Goal: Navigation & Orientation: Understand site structure

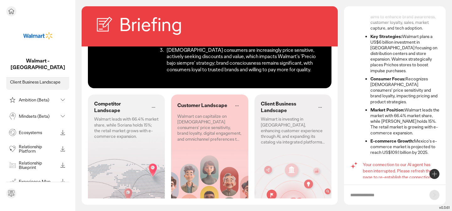
scroll to position [61, 0]
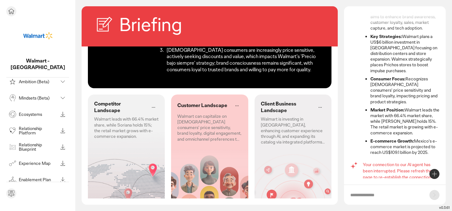
click at [31, 126] on p "Relationship Platform" at bounding box center [38, 130] width 39 height 9
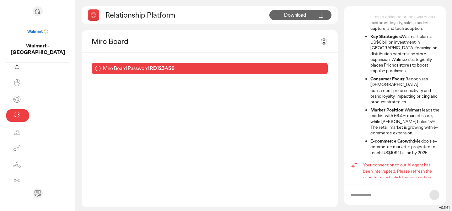
scroll to position [3, 0]
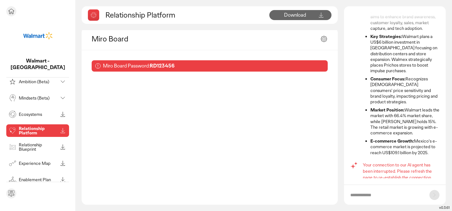
click at [29, 158] on div "Experience Map" at bounding box center [33, 163] width 50 height 10
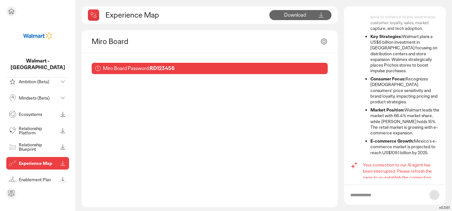
click at [29, 176] on div "Enablement Plan" at bounding box center [33, 180] width 50 height 10
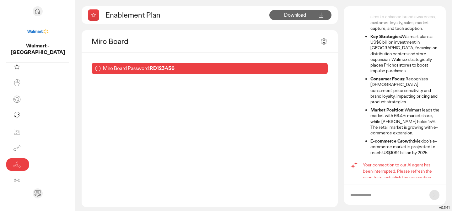
click at [372, 194] on input "text" at bounding box center [386, 195] width 73 height 6
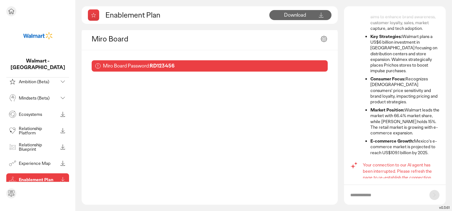
scroll to position [66, 0]
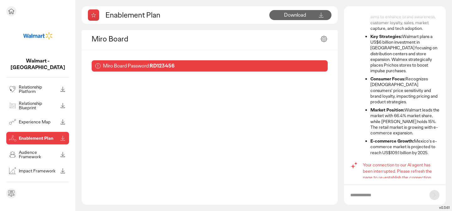
click at [31, 150] on p "Audience Framework" at bounding box center [38, 154] width 39 height 9
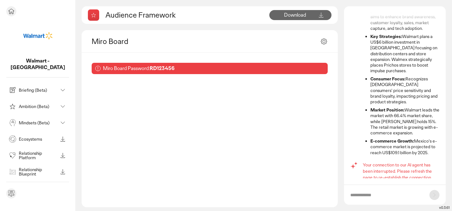
click at [35, 137] on p "Ecosystems" at bounding box center [38, 139] width 39 height 4
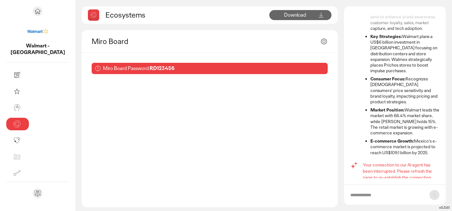
scroll to position [3, 0]
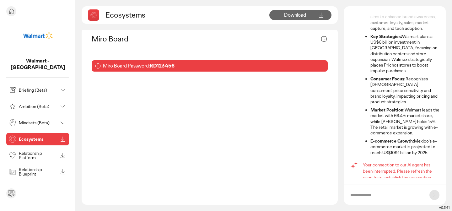
click at [25, 120] on div "Mindsets (Beta)" at bounding box center [33, 123] width 50 height 10
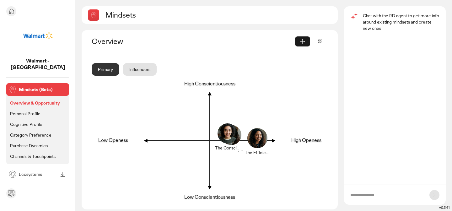
scroll to position [40, 0]
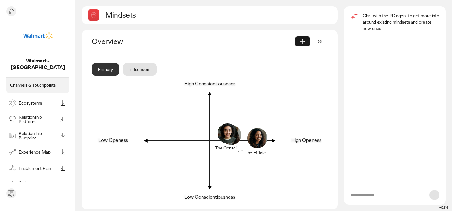
click at [38, 133] on p "Relationship Blueprint" at bounding box center [38, 135] width 39 height 9
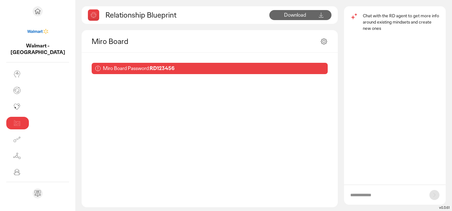
scroll to position [33, 0]
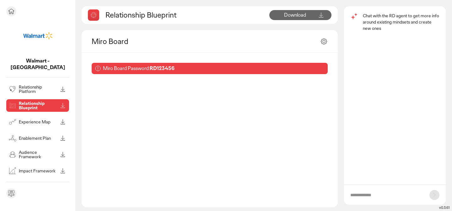
click at [35, 120] on p "Experience Map" at bounding box center [38, 122] width 39 height 4
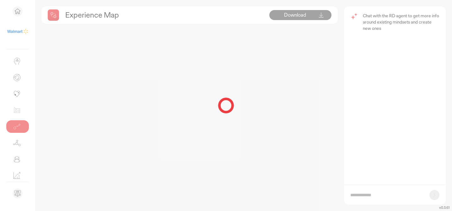
scroll to position [33, 0]
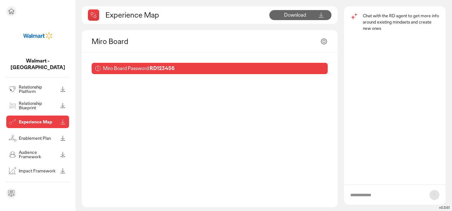
click at [33, 135] on div "Enablement Plan" at bounding box center [33, 138] width 50 height 10
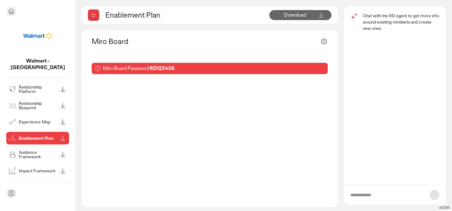
click at [29, 150] on p "Audience Framework" at bounding box center [38, 154] width 39 height 9
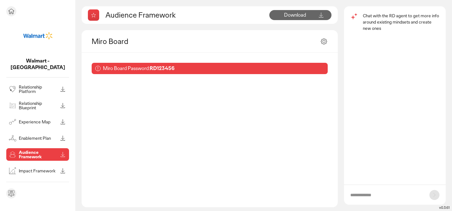
click at [32, 169] on p "Impact Framework" at bounding box center [38, 171] width 39 height 4
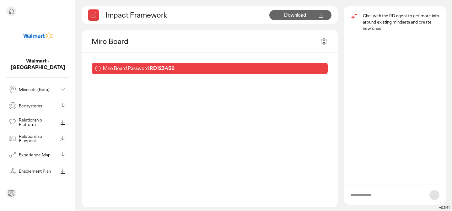
scroll to position [40, 0]
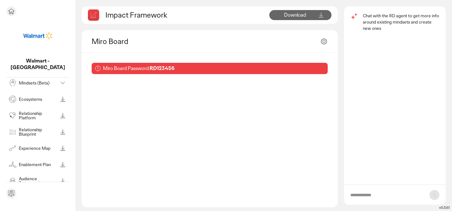
click at [30, 127] on p "Relationship Blueprint" at bounding box center [38, 131] width 39 height 9
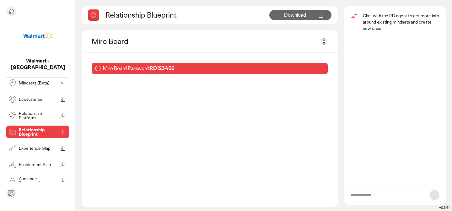
scroll to position [66, 0]
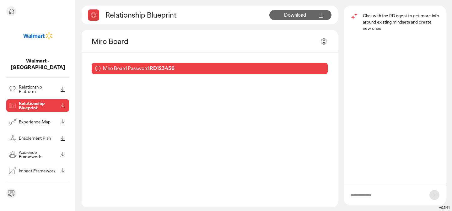
click at [39, 182] on p "See all modules in toolbox" at bounding box center [37, 185] width 55 height 6
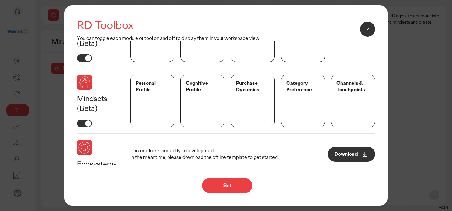
scroll to position [84, 0]
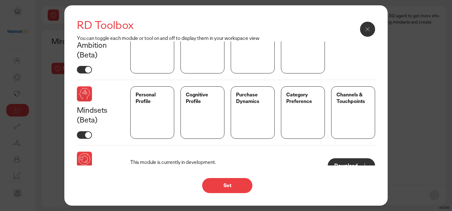
click at [147, 109] on div "Personal Profile" at bounding box center [152, 112] width 44 height 52
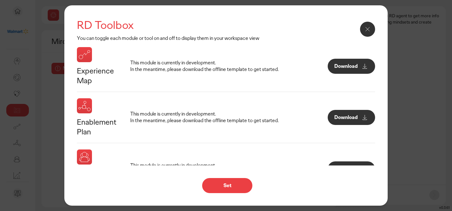
scroll to position [407, 0]
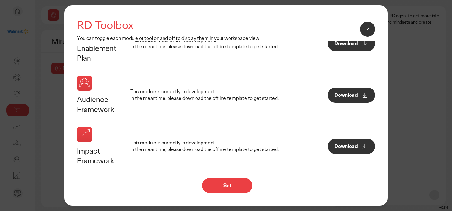
click at [367, 28] on icon at bounding box center [368, 29] width 4 height 4
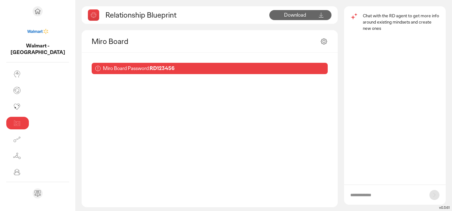
scroll to position [33, 0]
